Goal: Communication & Community: Answer question/provide support

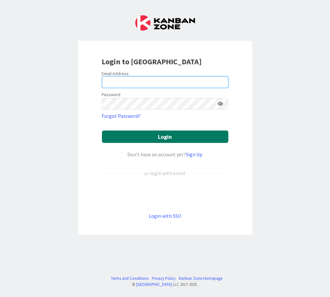
type input "[PERSON_NAME][EMAIL_ADDRESS][PERSON_NAME][DOMAIN_NAME][US_STATE]"
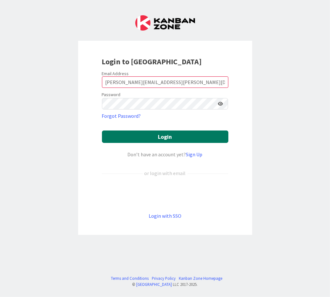
click at [149, 137] on button "Login" at bounding box center [165, 136] width 127 height 12
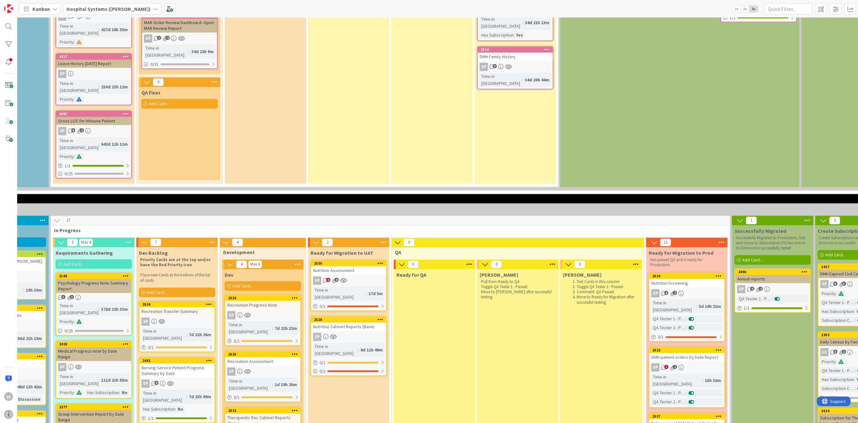
scroll to position [1144, 141]
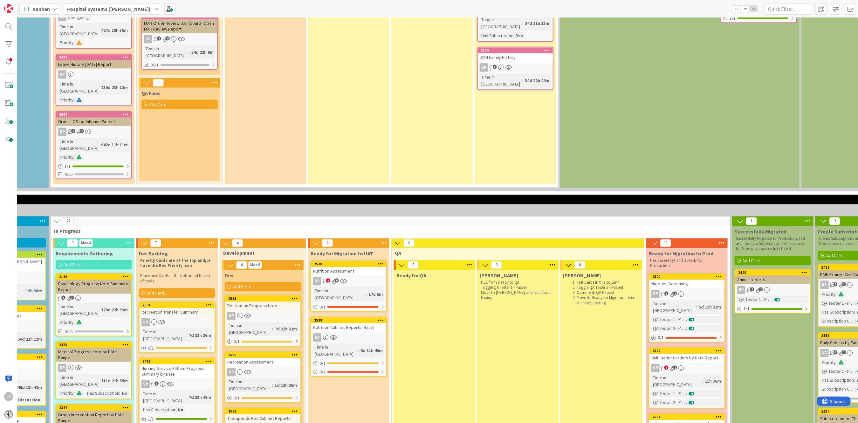
click at [330, 296] on div "Nutrition Cabinet Reports (Base)" at bounding box center [348, 327] width 75 height 8
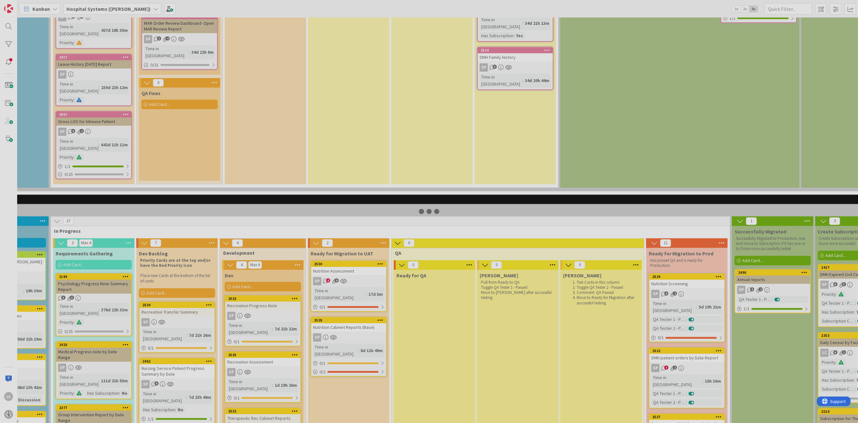
click at [330, 236] on div at bounding box center [429, 211] width 858 height 423
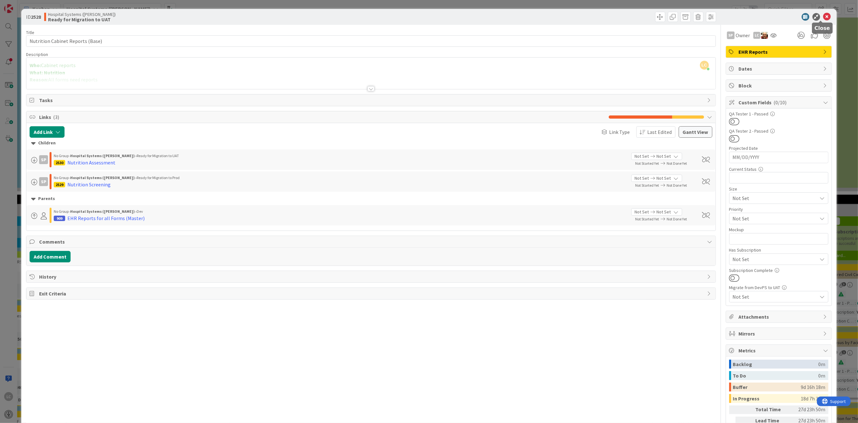
click at [330, 16] on icon at bounding box center [827, 17] width 8 height 8
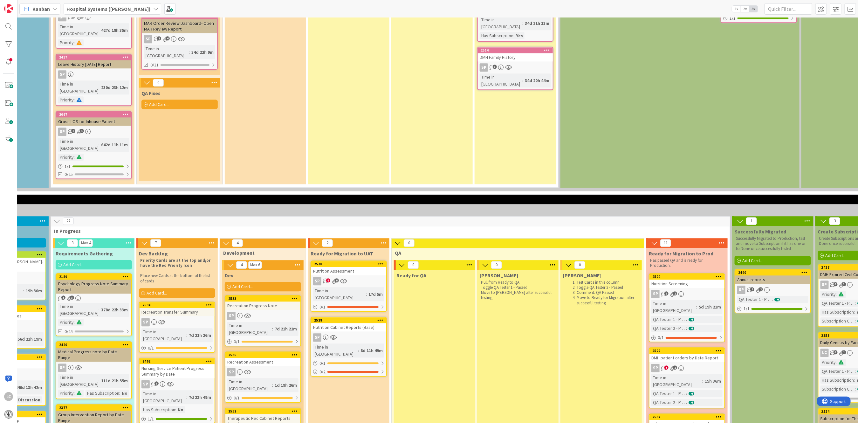
click at [330, 287] on div "Time in [GEOGRAPHIC_DATA]" at bounding box center [339, 294] width 53 height 14
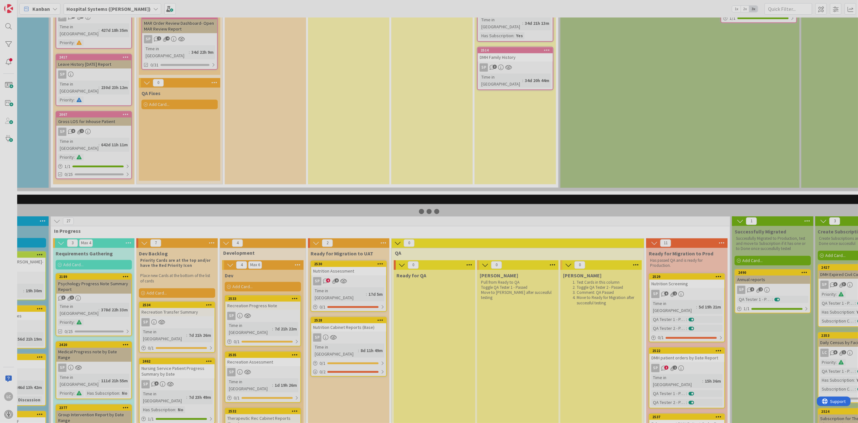
click at [330, 202] on div at bounding box center [429, 211] width 858 height 423
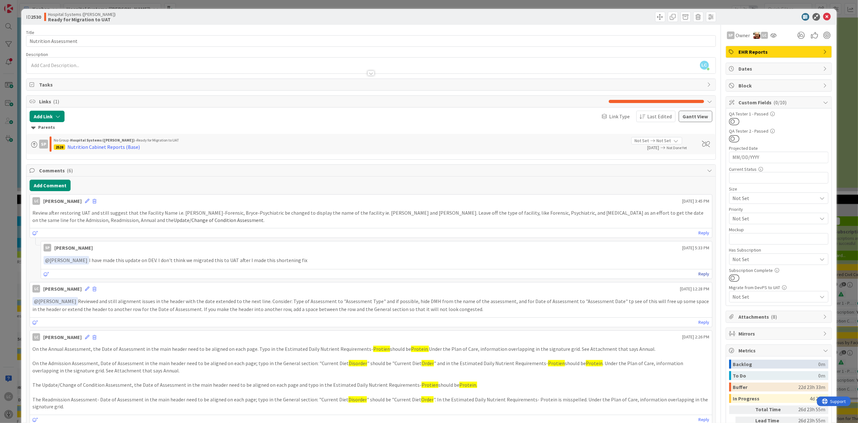
click at [330, 275] on link "Reply" at bounding box center [704, 274] width 11 height 8
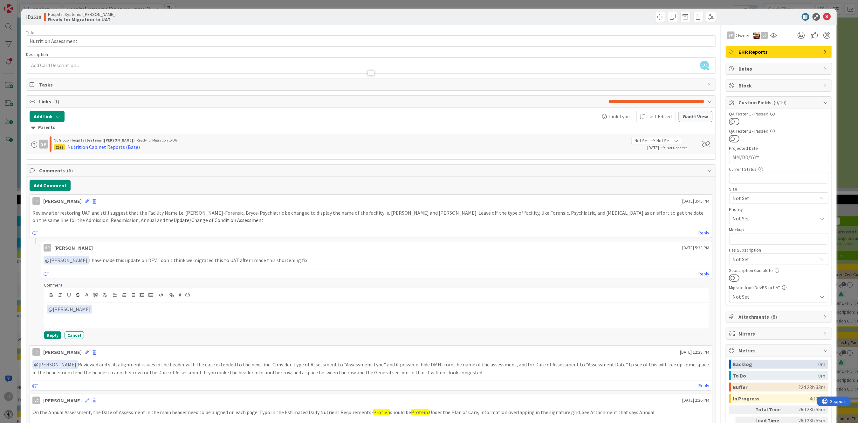
click at [86, 296] on p "﻿ @ [PERSON_NAME] ﻿" at bounding box center [376, 309] width 659 height 9
click at [49, 296] on button "Reply" at bounding box center [52, 335] width 17 height 8
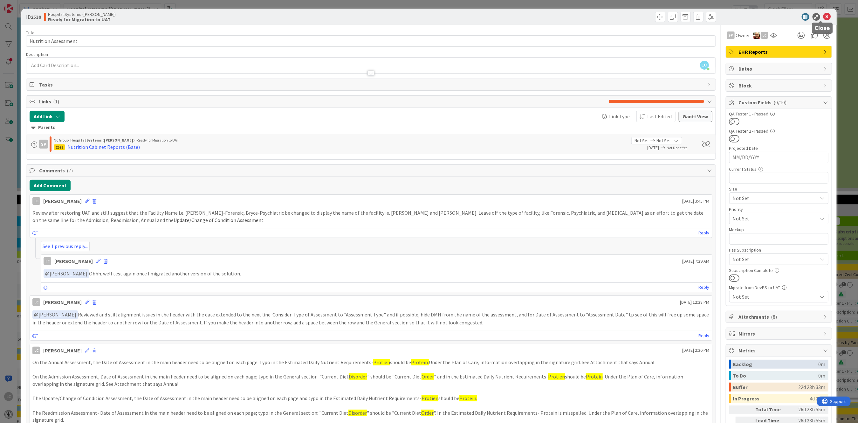
click at [330, 15] on icon at bounding box center [827, 17] width 8 height 8
